Goal: Transaction & Acquisition: Purchase product/service

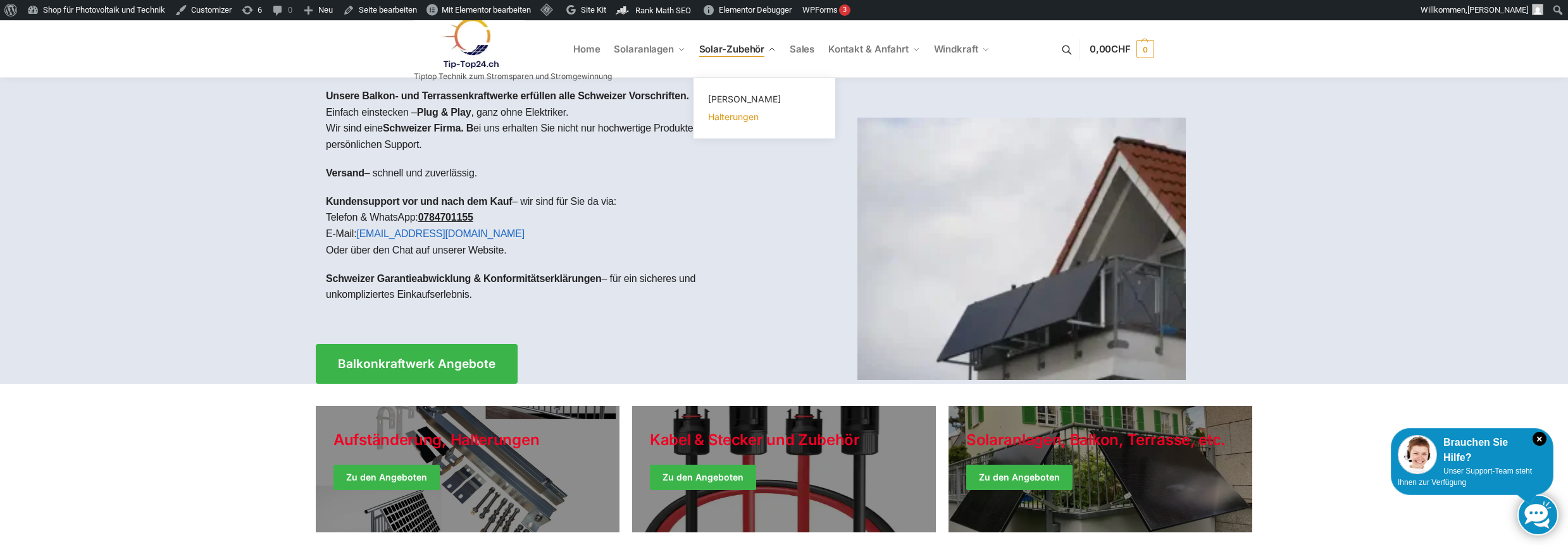
click at [724, 116] on span "Halterungen" at bounding box center [733, 117] width 50 height 11
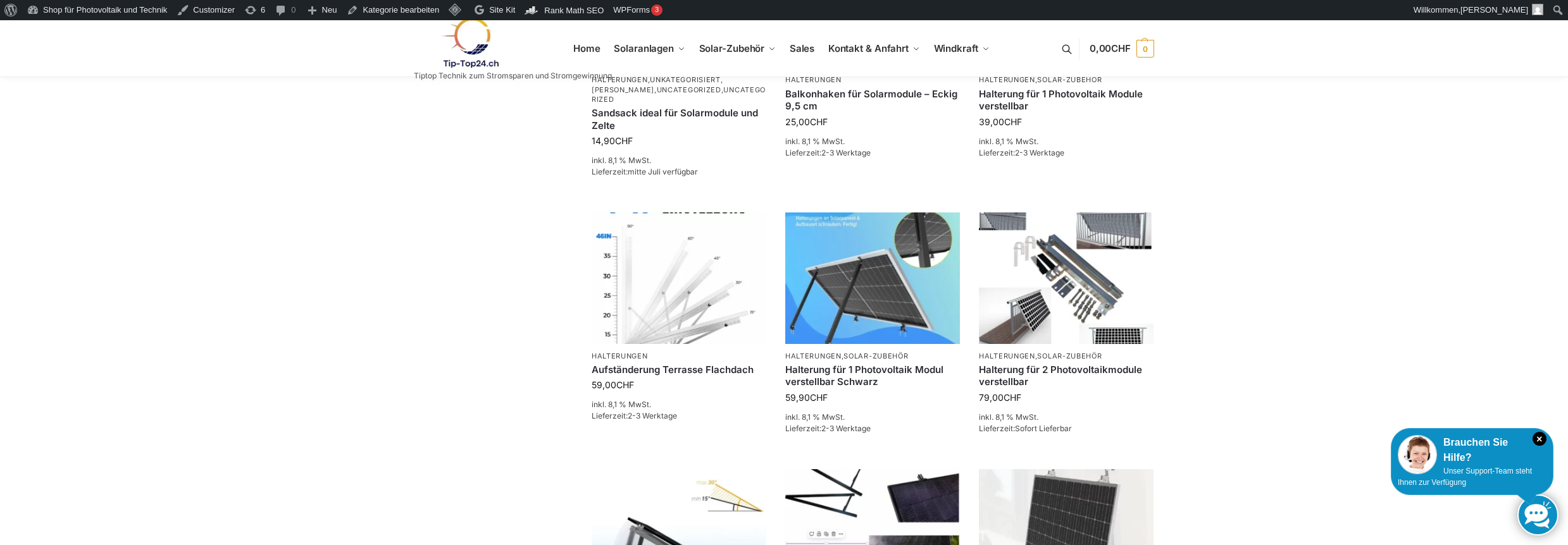
scroll to position [1012, 0]
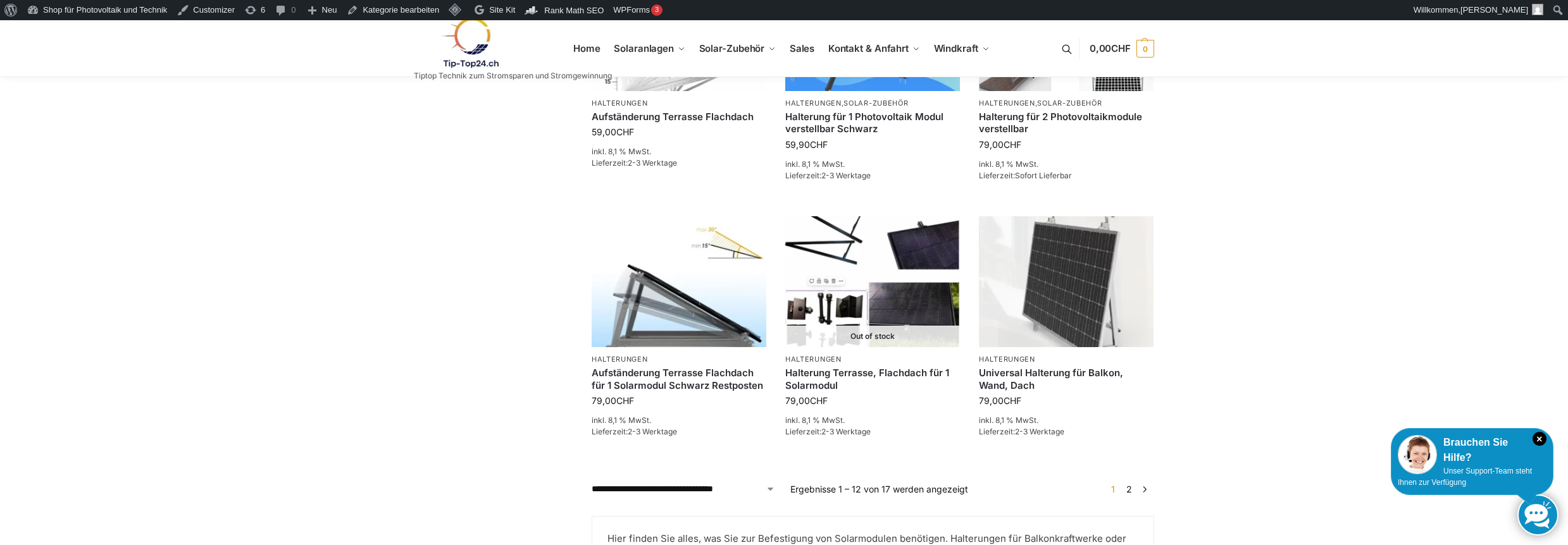
click at [1128, 484] on link "2" at bounding box center [1129, 489] width 12 height 11
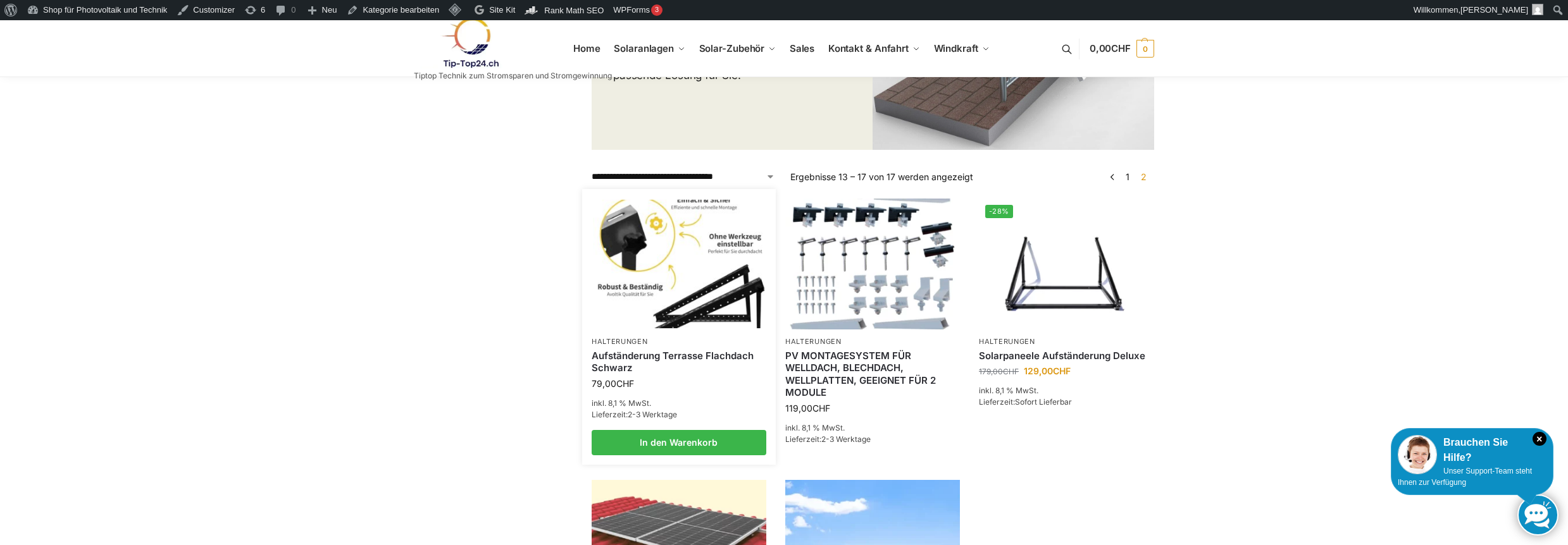
click at [647, 305] on img at bounding box center [679, 264] width 172 height 128
